Goal: Task Accomplishment & Management: Complete application form

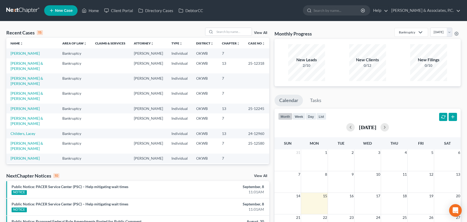
click at [66, 12] on span "New Case" at bounding box center [64, 11] width 18 height 4
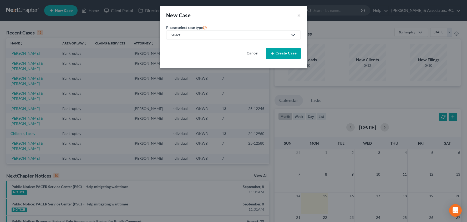
click at [250, 35] on div "Select..." at bounding box center [228, 34] width 117 height 5
click at [209, 44] on div "Bankruptcy" at bounding box center [196, 45] width 50 height 5
select select "65"
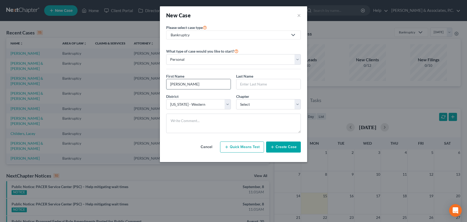
type input "[PERSON_NAME]"
select select "0"
click at [283, 147] on button "Create Case" at bounding box center [283, 146] width 35 height 11
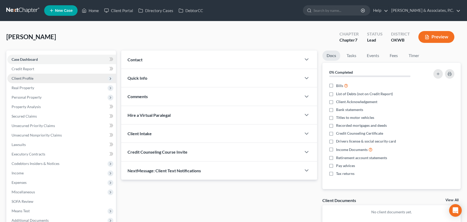
click at [75, 79] on span "Client Profile" at bounding box center [61, 78] width 108 height 9
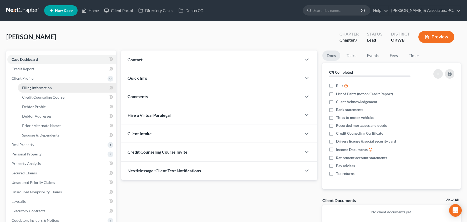
click at [74, 84] on link "Filing Information" at bounding box center [67, 87] width 98 height 9
select select "1"
select select "0"
select select "65"
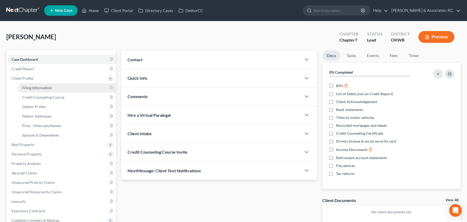
select select "37"
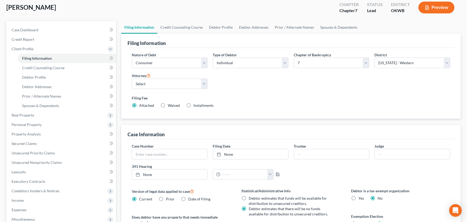
scroll to position [38, 0]
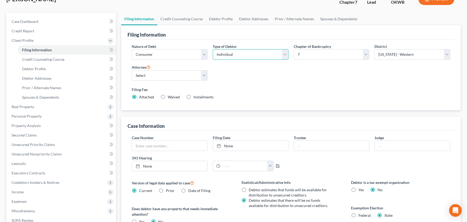
select select "1"
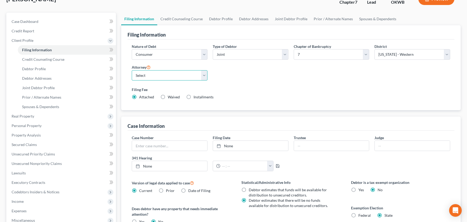
select select "2"
click at [238, 95] on div "Filing Fee Attached Waived Waived Installments Installments" at bounding box center [291, 93] width 318 height 13
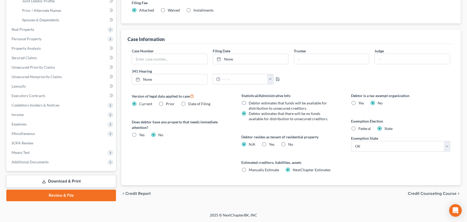
scroll to position [125, 0]
click at [269, 144] on label "Yes Yes" at bounding box center [272, 144] width 6 height 5
click at [271, 144] on input "Yes Yes" at bounding box center [272, 143] width 3 height 3
radio input "true"
radio input "false"
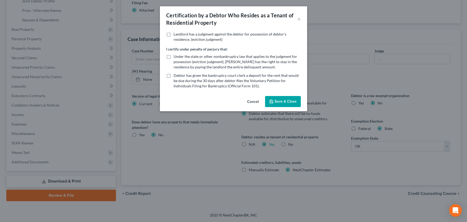
click at [275, 98] on button "Save & Close" at bounding box center [283, 101] width 36 height 11
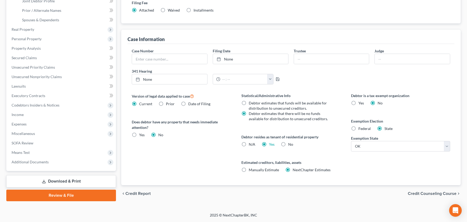
click at [415, 194] on span "Credit Counseling Course" at bounding box center [431, 193] width 49 height 4
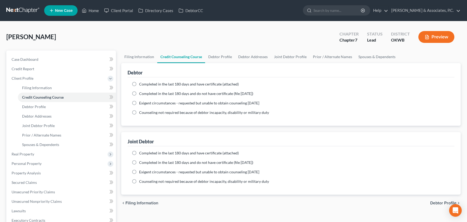
click at [437, 202] on span "Debtor Profile" at bounding box center [443, 203] width 26 height 4
select select "1"
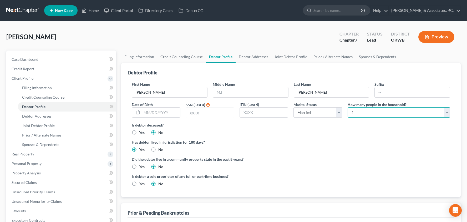
select select "4"
type input "[DATE]"
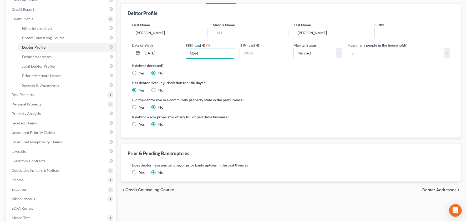
scroll to position [59, 0]
type input "3344"
click at [139, 107] on label "Yes" at bounding box center [142, 107] width 6 height 5
click at [141, 107] on input "Yes" at bounding box center [142, 106] width 3 height 3
radio input "true"
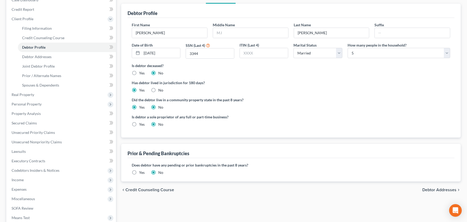
radio input "false"
click at [158, 90] on label "No" at bounding box center [160, 90] width 5 height 5
click at [160, 90] on input "No" at bounding box center [161, 89] width 3 height 3
radio input "true"
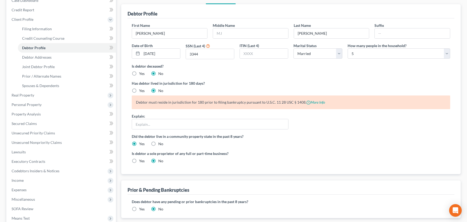
click at [139, 90] on label "Yes" at bounding box center [142, 90] width 6 height 5
click at [141, 90] on input "Yes" at bounding box center [142, 89] width 3 height 3
radio input "true"
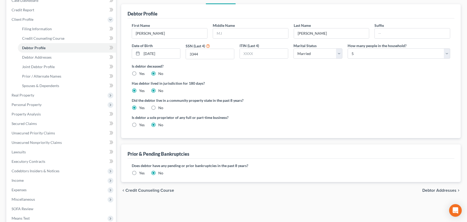
radio input "false"
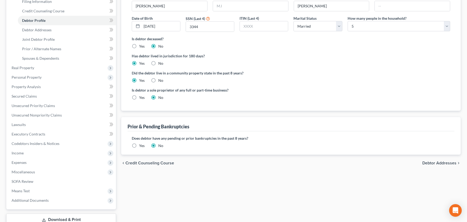
scroll to position [96, 0]
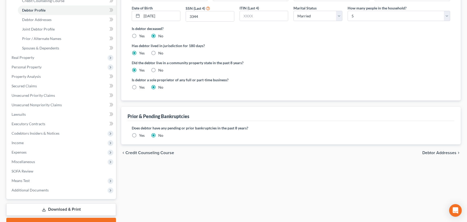
click at [429, 152] on span "Debtor Addresses" at bounding box center [439, 153] width 34 height 4
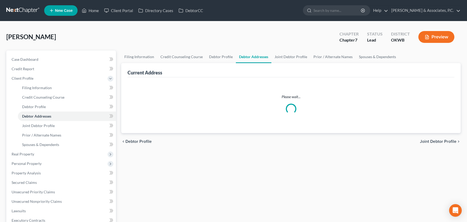
select select "0"
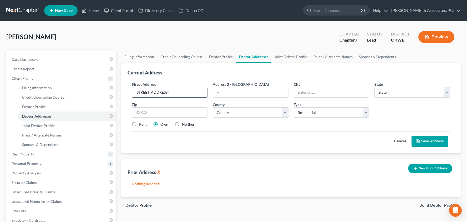
type input "[STREET_ADDRESS]"
type input "Warr Acres"
select select "37"
type input "73122"
type input "[US_STATE][GEOGRAPHIC_DATA]"
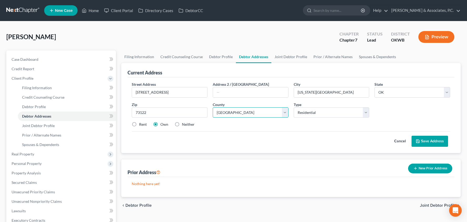
select select "54"
click at [139, 125] on label "Rent" at bounding box center [143, 124] width 8 height 5
click at [141, 125] on input "Rent" at bounding box center [142, 123] width 3 height 3
radio input "true"
click at [437, 140] on button "Save Address" at bounding box center [429, 141] width 37 height 11
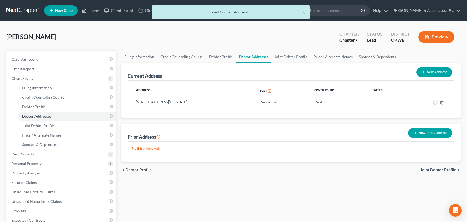
click at [417, 134] on icon "button" at bounding box center [415, 133] width 4 height 4
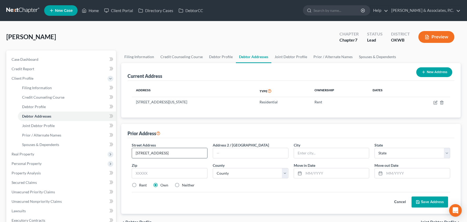
type input "[STREET_ADDRESS]"
type input "Mesa"
select select "3"
type input "85204"
select select "7"
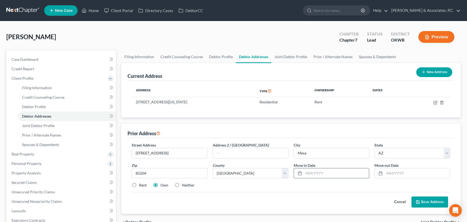
click at [307, 172] on input "text" at bounding box center [335, 173] width 65 height 10
type input "04/2019"
type input "08/2024"
click at [425, 200] on button "Save Address" at bounding box center [429, 201] width 37 height 11
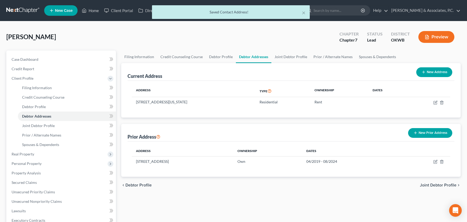
click at [428, 184] on span "Joint Debtor Profile" at bounding box center [438, 185] width 37 height 4
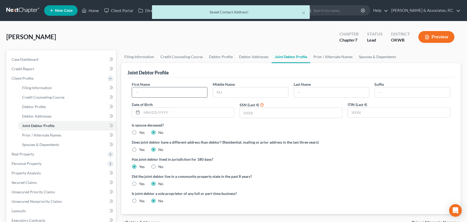
click at [181, 93] on input "text" at bounding box center [169, 92] width 75 height 10
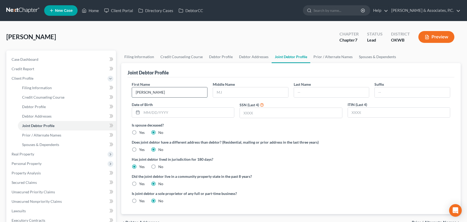
type input "[PERSON_NAME]"
type input "G"
type input "[PERSON_NAME]"
click at [231, 93] on input "G" at bounding box center [250, 92] width 75 height 10
type input "[PERSON_NAME]"
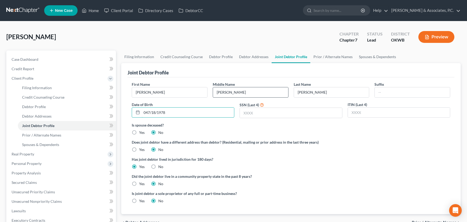
type input "047/18/1978"
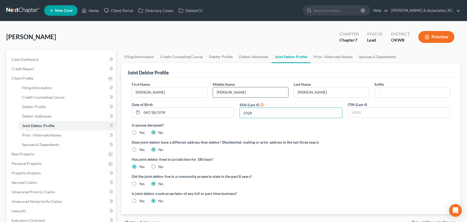
type input "5928"
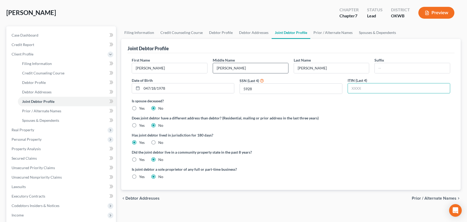
scroll to position [31, 0]
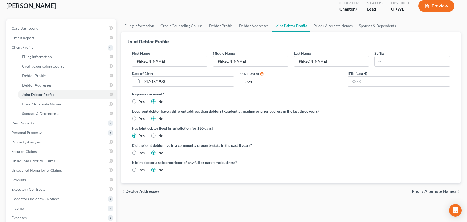
click at [139, 152] on label "Yes" at bounding box center [142, 152] width 6 height 5
click at [141, 152] on input "Yes" at bounding box center [142, 151] width 3 height 3
radio input "true"
radio input "false"
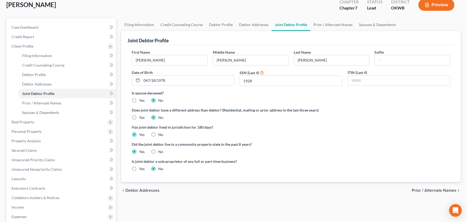
click at [438, 193] on div "chevron_left Debtor Addresses Prior / Alternate Names chevron_right" at bounding box center [290, 190] width 339 height 17
click at [436, 192] on span "Prior / Alternate Names" at bounding box center [433, 190] width 45 height 4
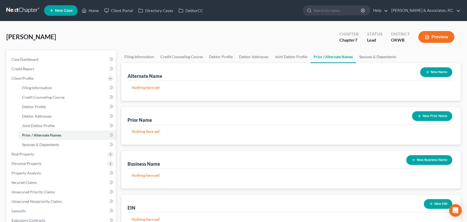
click at [438, 115] on button "New Prior Name" at bounding box center [432, 116] width 40 height 10
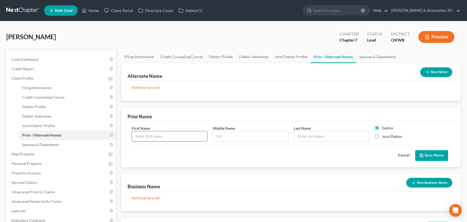
click at [202, 131] on input "text" at bounding box center [169, 136] width 75 height 10
type input "[PERSON_NAME]"
click at [381, 137] on label "Joint Debtor" at bounding box center [391, 136] width 21 height 5
click at [384, 137] on input "Joint Debtor" at bounding box center [385, 135] width 3 height 3
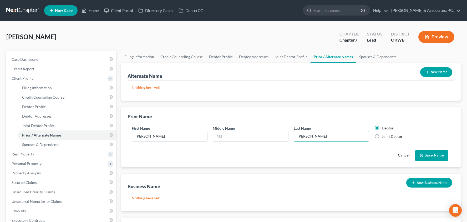
radio input "true"
radio input "false"
click at [424, 154] on button "Save Name" at bounding box center [431, 155] width 33 height 11
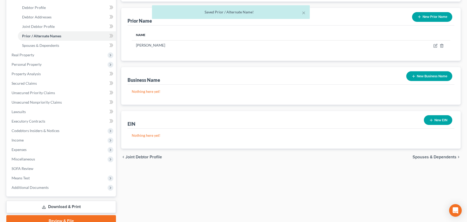
scroll to position [100, 0]
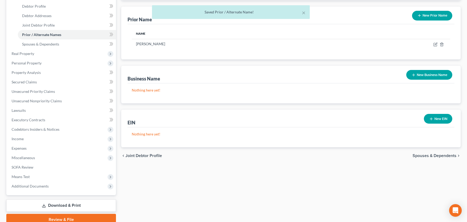
click at [423, 157] on span "Spouses & Dependents" at bounding box center [434, 155] width 44 height 4
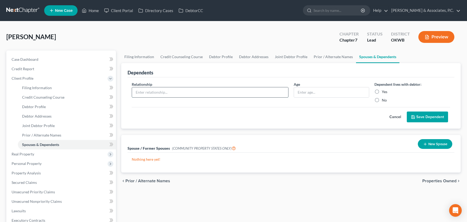
click at [190, 92] on input "text" at bounding box center [210, 92] width 156 height 10
type input "Daughter"
type input "20"
click at [381, 92] on label "Yes" at bounding box center [384, 91] width 6 height 5
click at [384, 92] on input "Yes" at bounding box center [385, 90] width 3 height 3
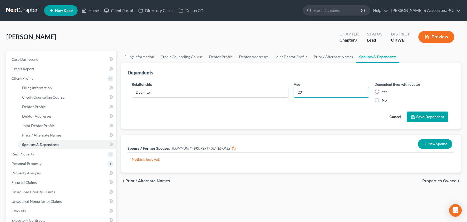
radio input "true"
click at [418, 114] on button "Save Dependent" at bounding box center [426, 116] width 41 height 11
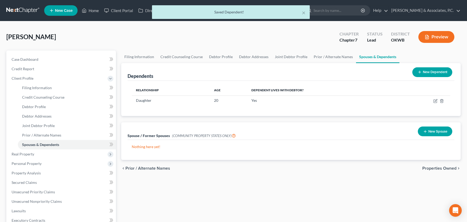
click at [428, 76] on button "New Dependent" at bounding box center [432, 72] width 40 height 10
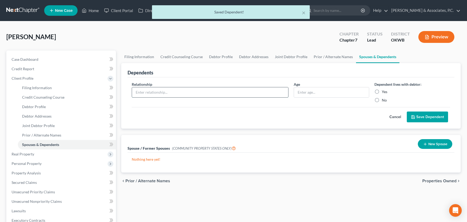
click at [201, 92] on input "text" at bounding box center [210, 92] width 156 height 10
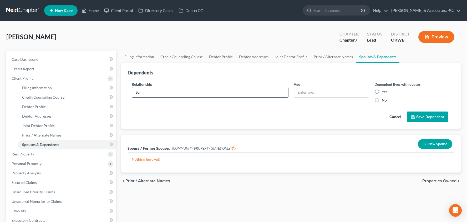
type input "S"
type input "Daughter"
type input "20"
click at [381, 91] on label "Yes" at bounding box center [384, 91] width 6 height 5
click at [384, 91] on input "Yes" at bounding box center [385, 90] width 3 height 3
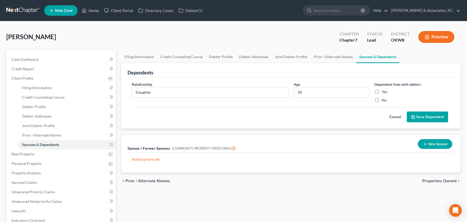
radio input "true"
click at [320, 95] on input "20" at bounding box center [331, 92] width 75 height 10
type input "18"
click at [409, 115] on button "Save Dependent" at bounding box center [426, 116] width 41 height 11
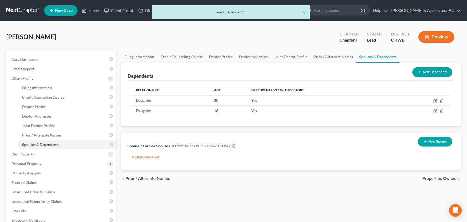
click at [421, 69] on button "New Dependent" at bounding box center [432, 72] width 40 height 10
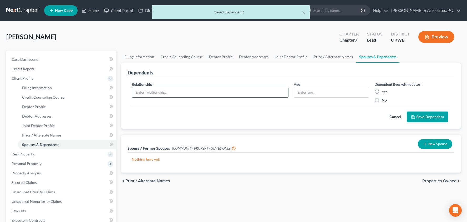
click at [205, 92] on input "text" at bounding box center [210, 92] width 156 height 10
type input "Son"
type input "14"
click at [381, 90] on label "Yes" at bounding box center [384, 91] width 6 height 5
click at [384, 90] on input "Yes" at bounding box center [385, 90] width 3 height 3
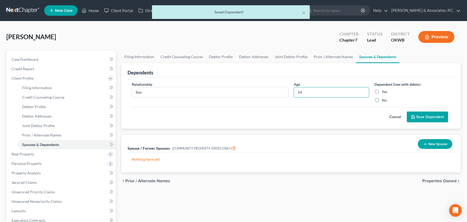
radio input "true"
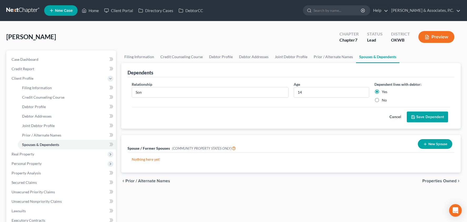
click at [420, 116] on button "Save Dependent" at bounding box center [426, 116] width 41 height 11
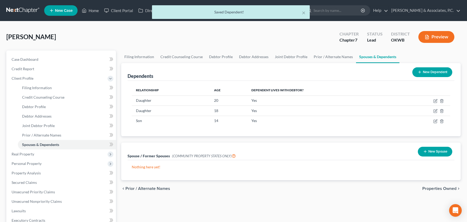
click at [436, 72] on button "New Dependent" at bounding box center [432, 72] width 40 height 10
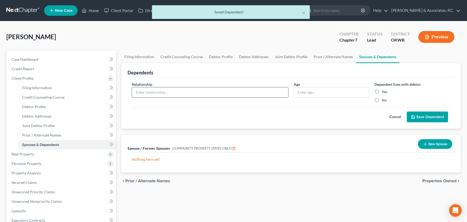
click at [234, 91] on input "text" at bounding box center [210, 92] width 156 height 10
type input "Daughter"
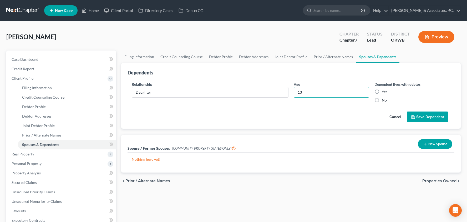
type input "13"
click at [381, 91] on label "Yes" at bounding box center [384, 91] width 6 height 5
click at [384, 91] on input "Yes" at bounding box center [385, 90] width 3 height 3
radio input "true"
click at [418, 115] on button "Save Dependent" at bounding box center [426, 116] width 41 height 11
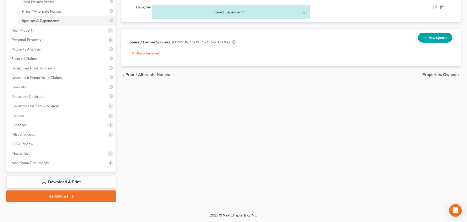
scroll to position [124, 0]
click at [436, 76] on span "Properties Owned" at bounding box center [439, 75] width 34 height 4
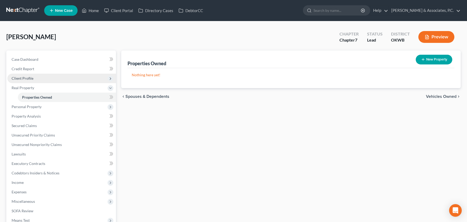
click at [59, 76] on span "Client Profile" at bounding box center [61, 78] width 108 height 9
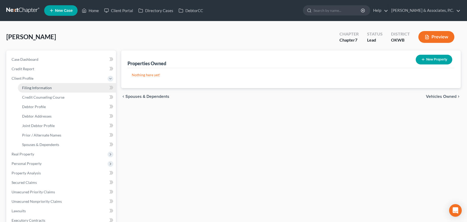
click at [58, 86] on link "Filing Information" at bounding box center [67, 87] width 98 height 9
select select "1"
select select "0"
select select "65"
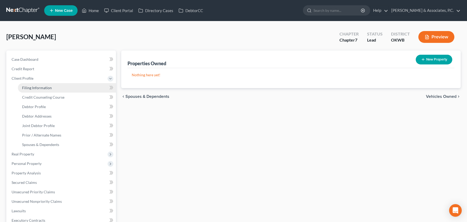
select select "2"
select select "37"
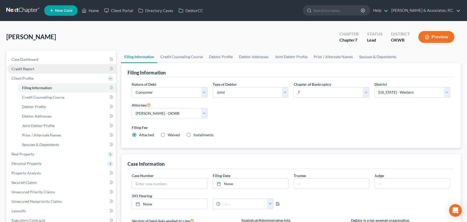
click at [54, 70] on link "Credit Report" at bounding box center [61, 68] width 108 height 9
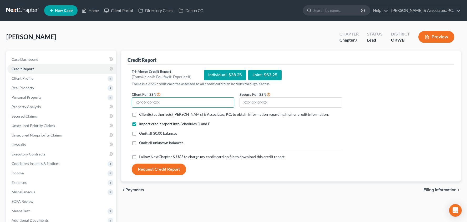
click at [197, 103] on input "text" at bounding box center [183, 102] width 102 height 11
type input "569-77-3344"
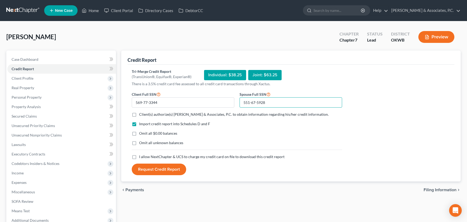
type input "551-67-5928"
click at [139, 115] on label "Client(s) authorize(s) [PERSON_NAME] & Associates, P.C. to obtain information r…" at bounding box center [233, 114] width 189 height 5
click at [141, 115] on input "Client(s) authorize(s) [PERSON_NAME] & Associates, P.C. to obtain information r…" at bounding box center [142, 113] width 3 height 3
checkbox input "true"
click at [139, 156] on label "I allow NextChapter & UCS to charge my credit card on file to download this cre…" at bounding box center [211, 156] width 145 height 5
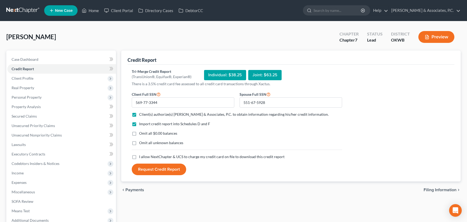
click at [141, 156] on input "I allow NextChapter & UCS to charge my credit card on file to download this cre…" at bounding box center [142, 155] width 3 height 3
checkbox input "true"
click at [163, 171] on button "Request Credit Report" at bounding box center [159, 169] width 54 height 12
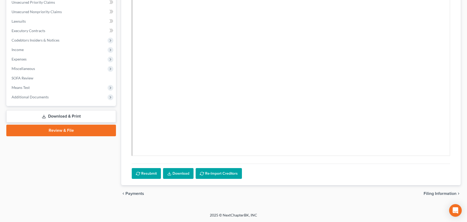
scroll to position [123, 0]
click at [170, 175] on icon at bounding box center [169, 174] width 3 height 1
